Goal: Register for event/course

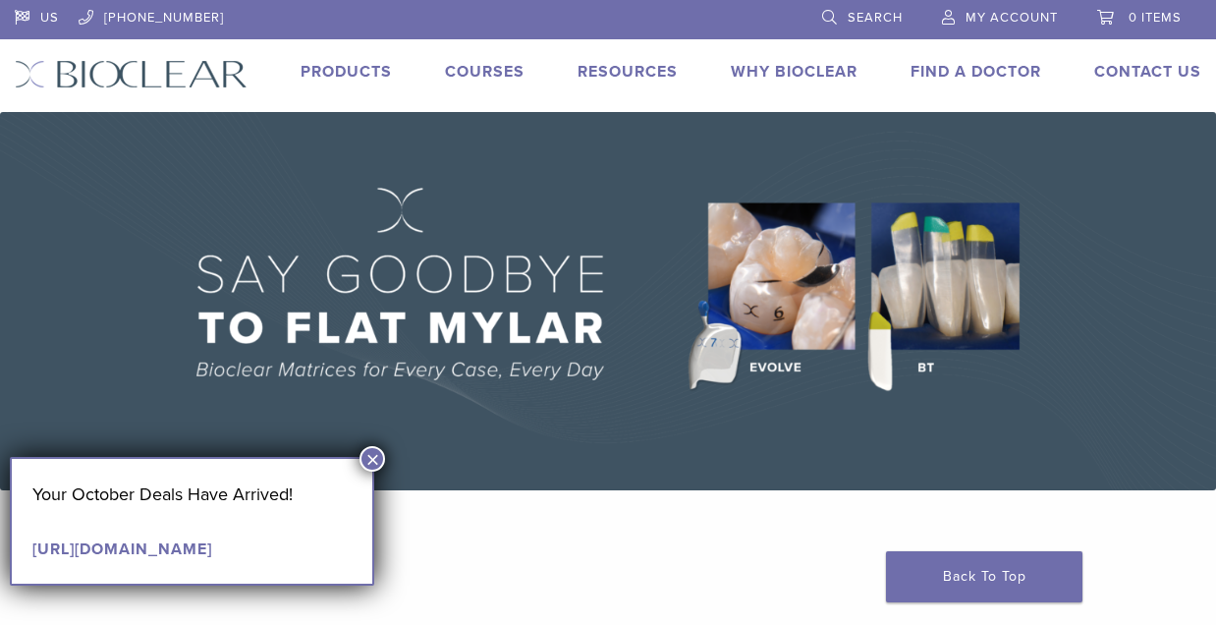
click at [524, 73] on link "Courses" at bounding box center [485, 72] width 80 height 20
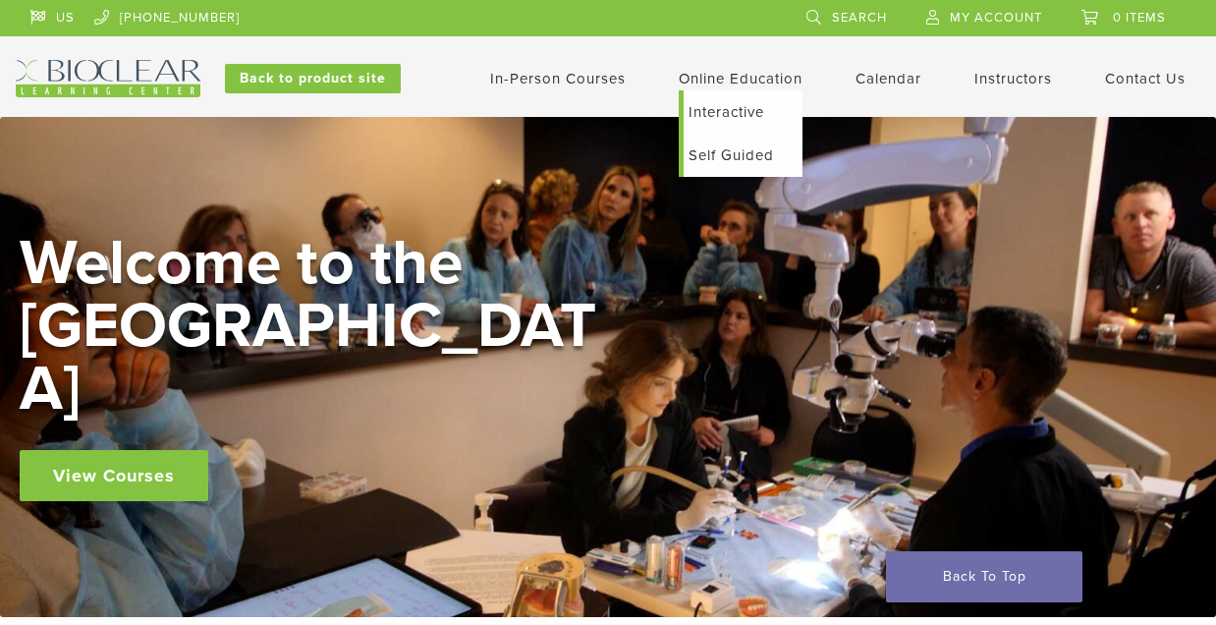
click at [696, 160] on link "Self Guided" at bounding box center [743, 155] width 119 height 43
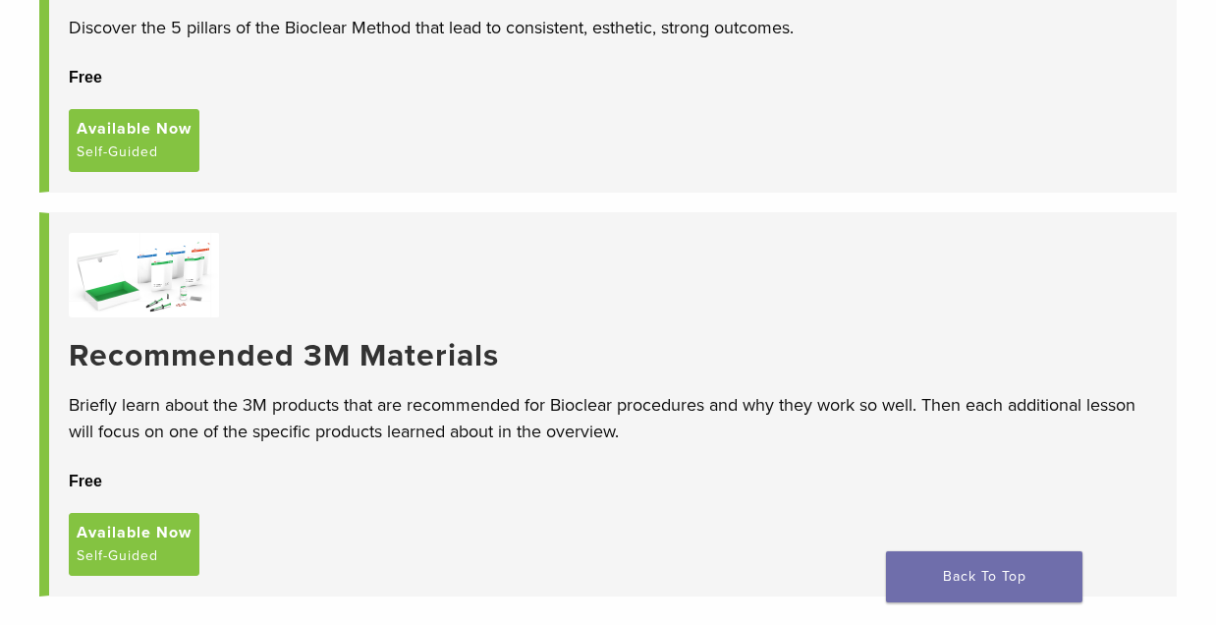
scroll to position [338, 0]
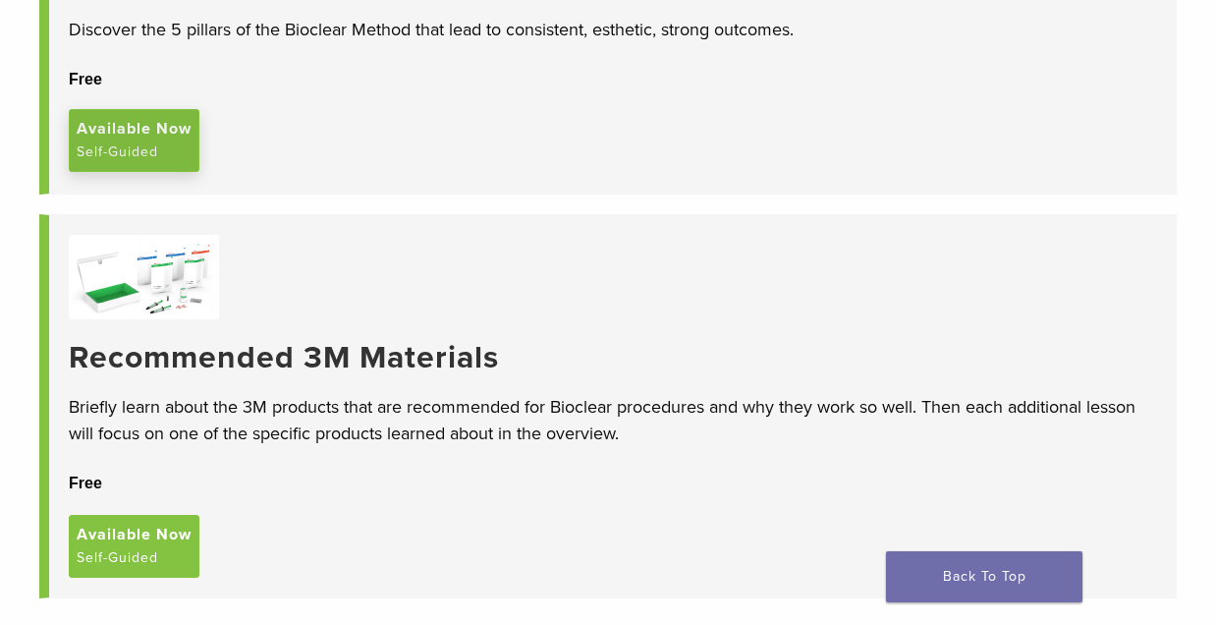
click at [148, 140] on span "Available Now" at bounding box center [134, 129] width 115 height 24
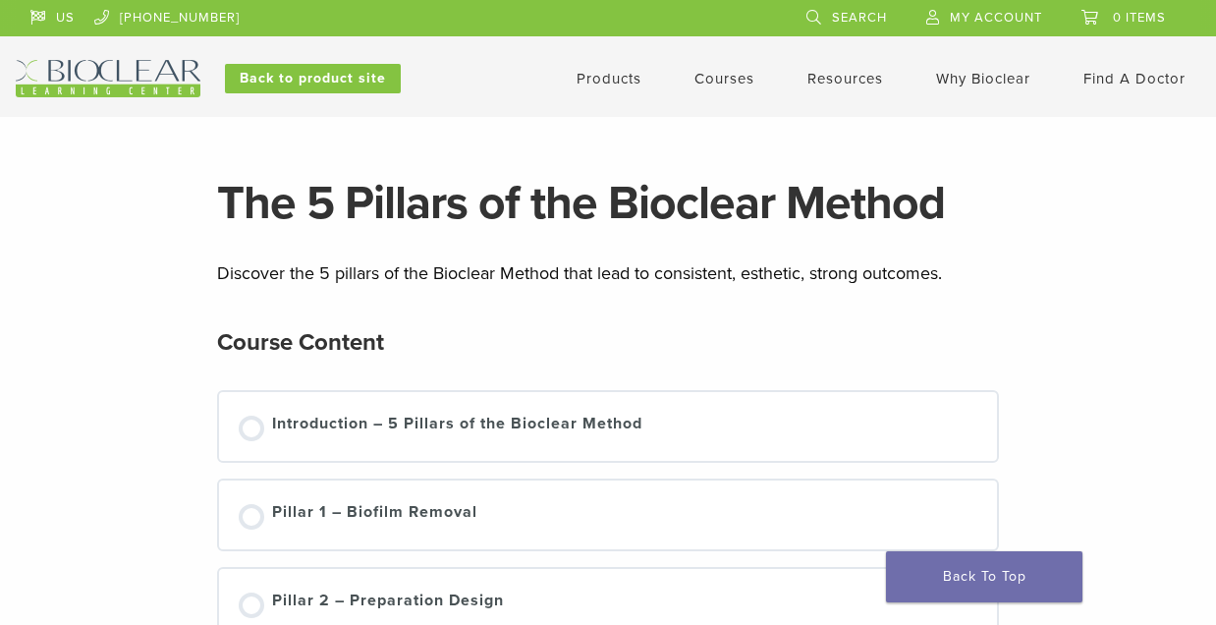
click at [716, 77] on link "Courses" at bounding box center [724, 79] width 60 height 18
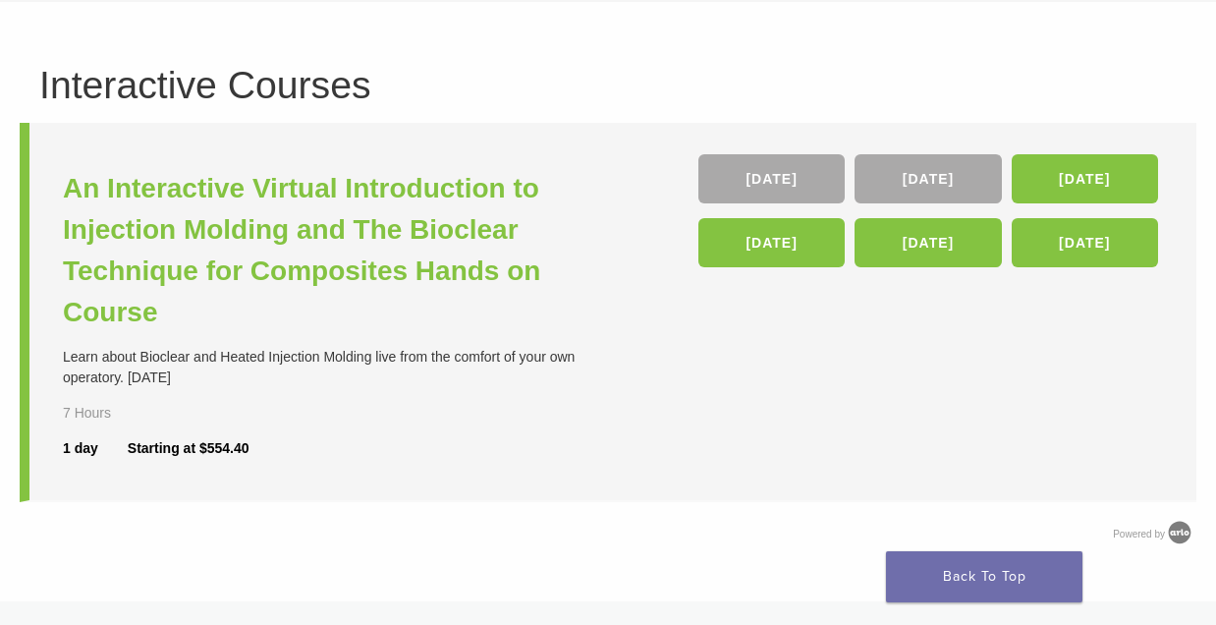
scroll to position [123, 0]
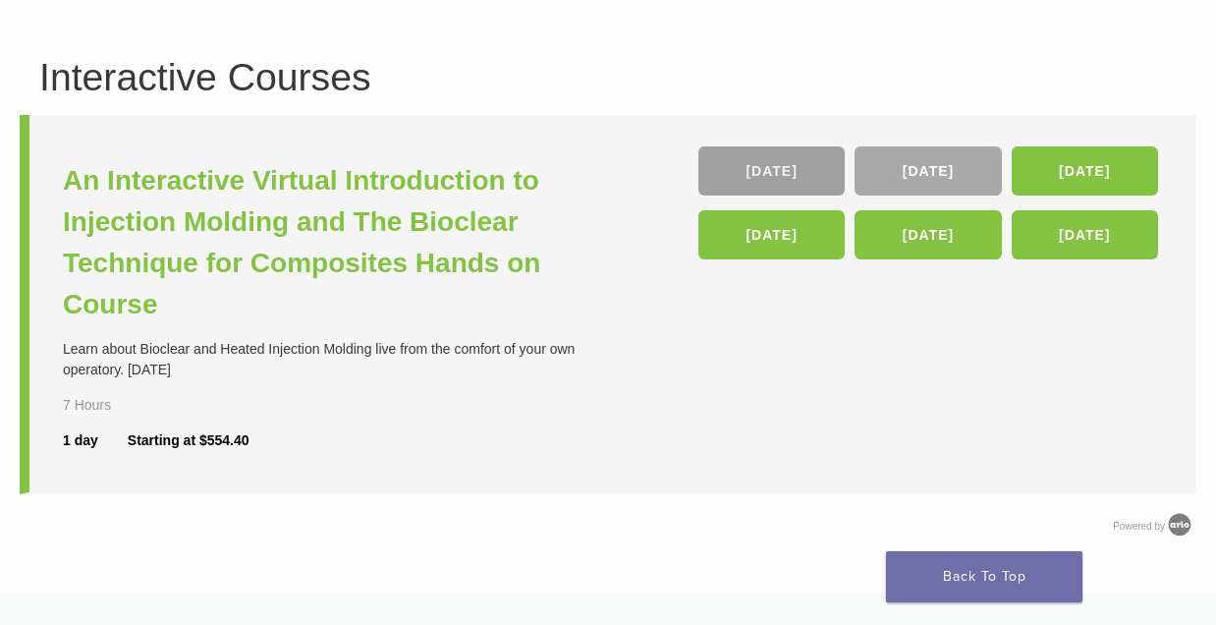
click at [795, 178] on link "[DATE]" at bounding box center [771, 170] width 146 height 49
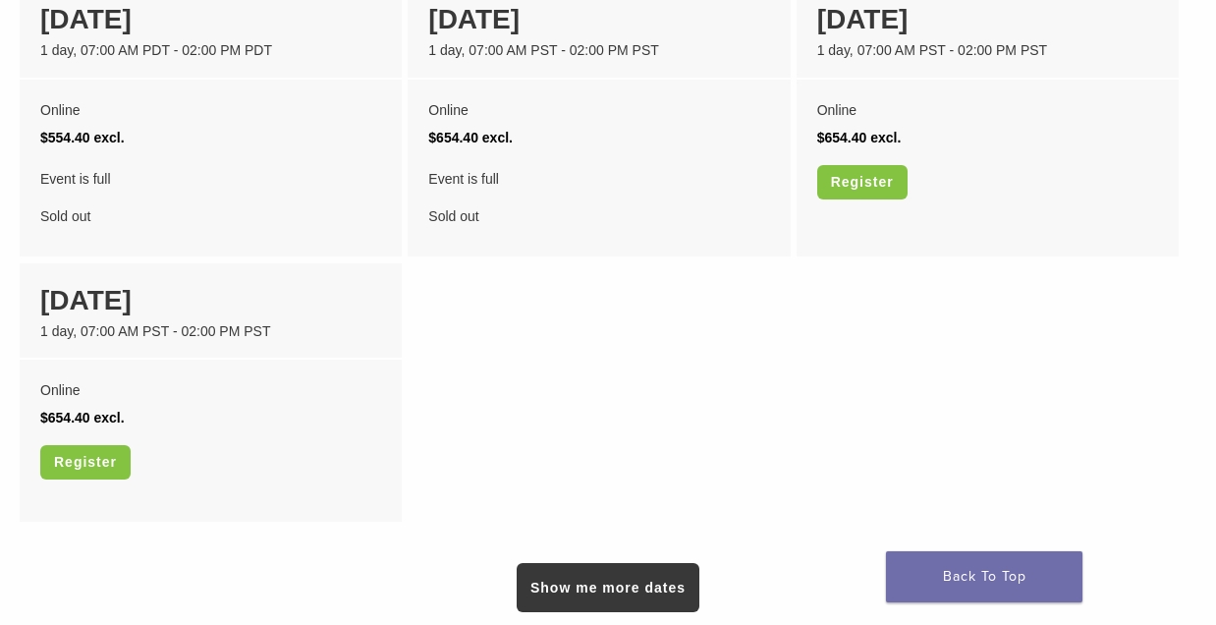
scroll to position [1668, 0]
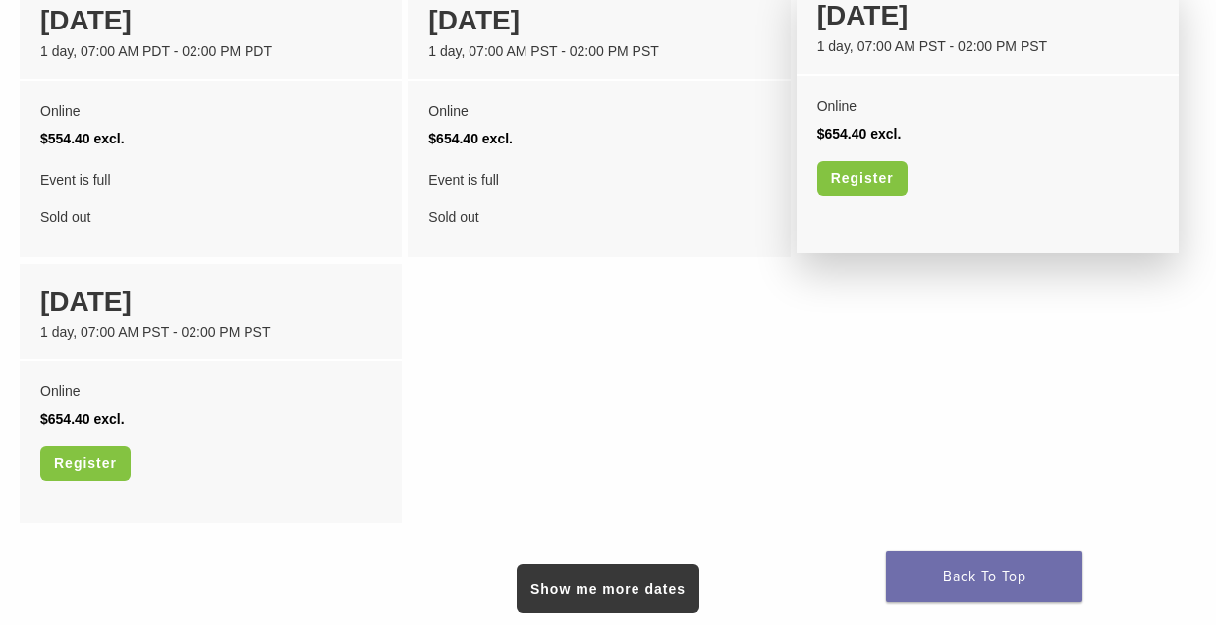
click at [954, 181] on div "Online $654.40 excl. Register" at bounding box center [987, 152] width 382 height 152
click at [889, 36] on div "[DATE]" at bounding box center [987, 15] width 341 height 41
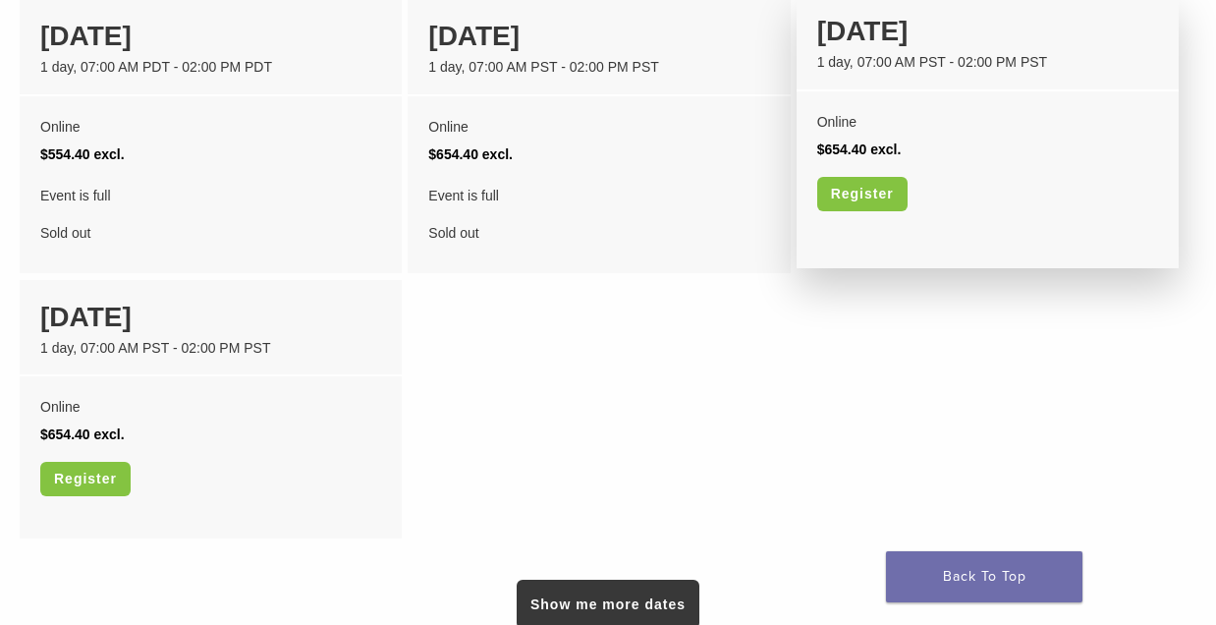
scroll to position [1684, 0]
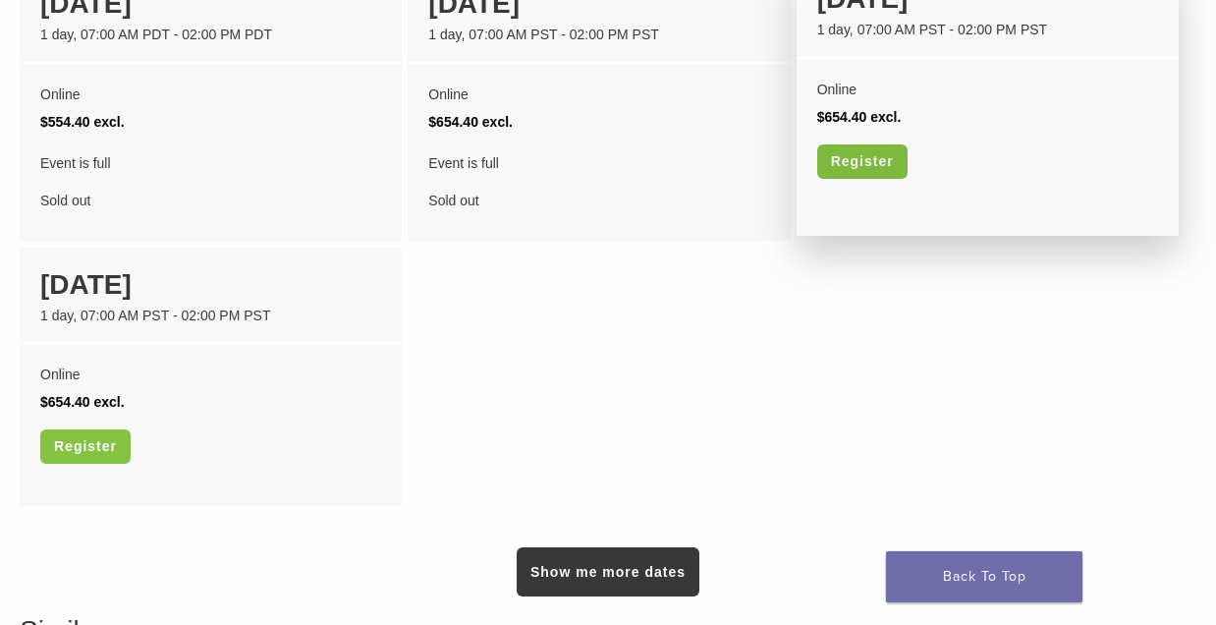
click at [866, 179] on link "Register" at bounding box center [862, 161] width 90 height 34
